Goal: Task Accomplishment & Management: Manage account settings

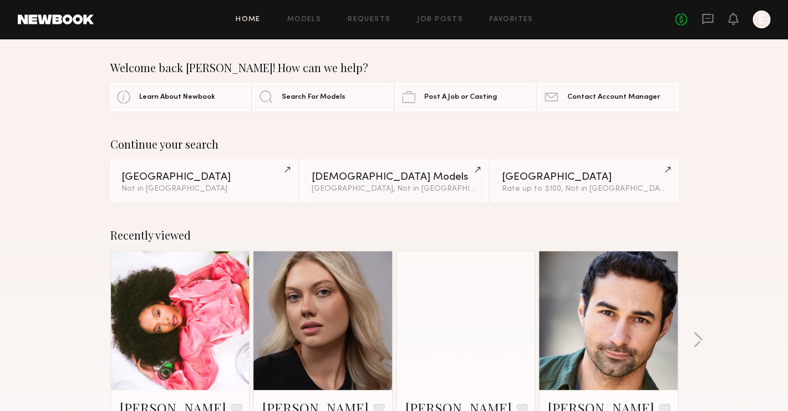
click at [718, 19] on div "No fees up to $5,000 E" at bounding box center [722, 20] width 95 height 18
click at [708, 19] on icon at bounding box center [708, 19] width 12 height 12
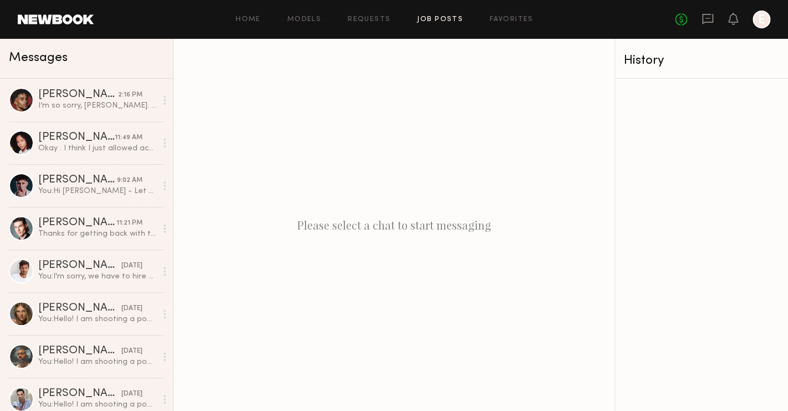
click at [432, 22] on link "Job Posts" at bounding box center [440, 19] width 46 height 7
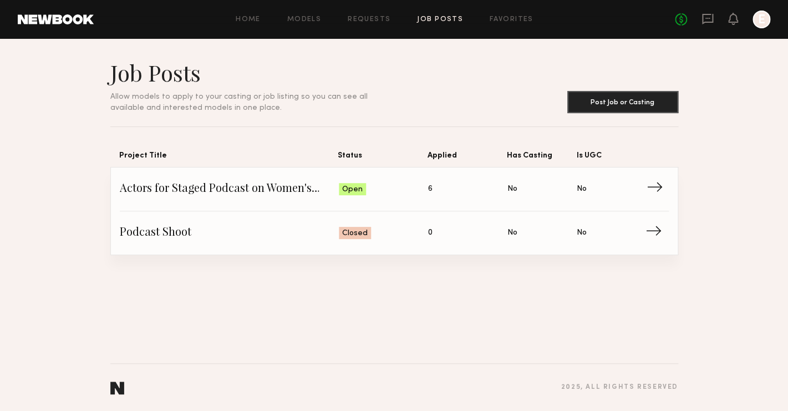
click at [436, 186] on span "Applied: 6" at bounding box center [467, 189] width 79 height 17
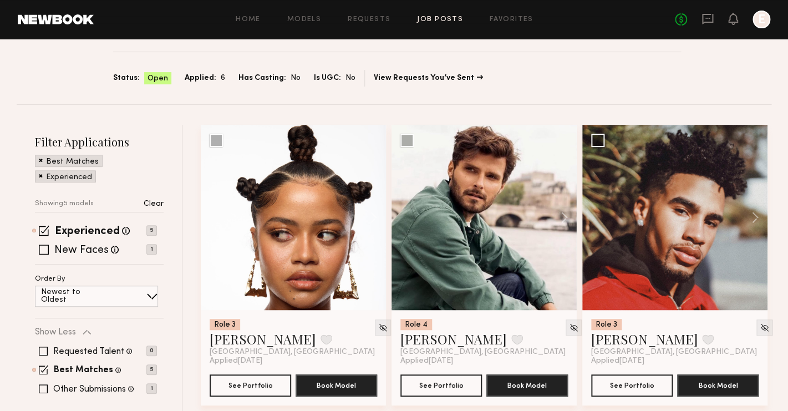
scroll to position [296, 0]
